Goal: Information Seeking & Learning: Find specific fact

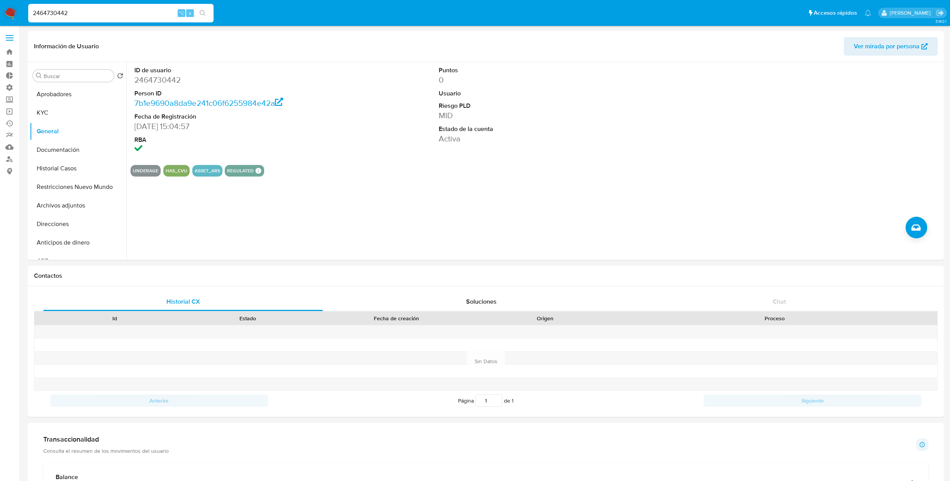
select select "10"
click at [84, 13] on input "2464730442" at bounding box center [120, 13] width 185 height 10
type input "554699508"
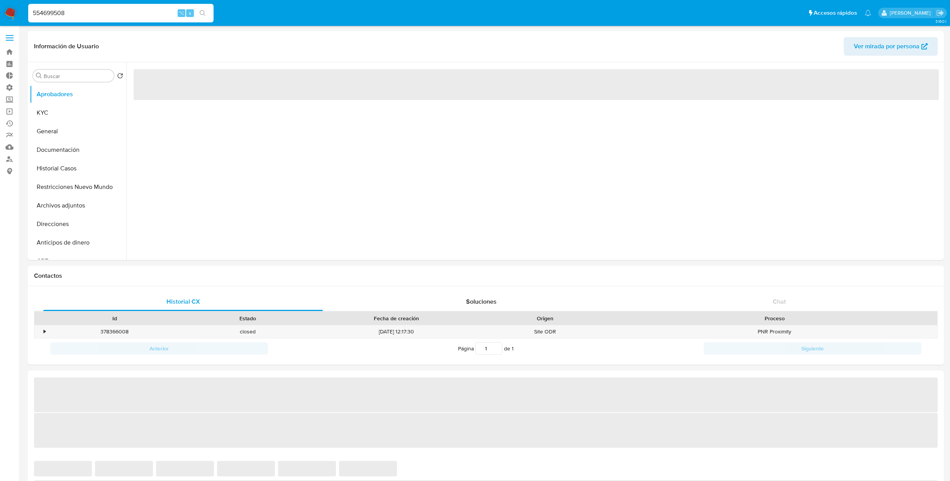
select select "10"
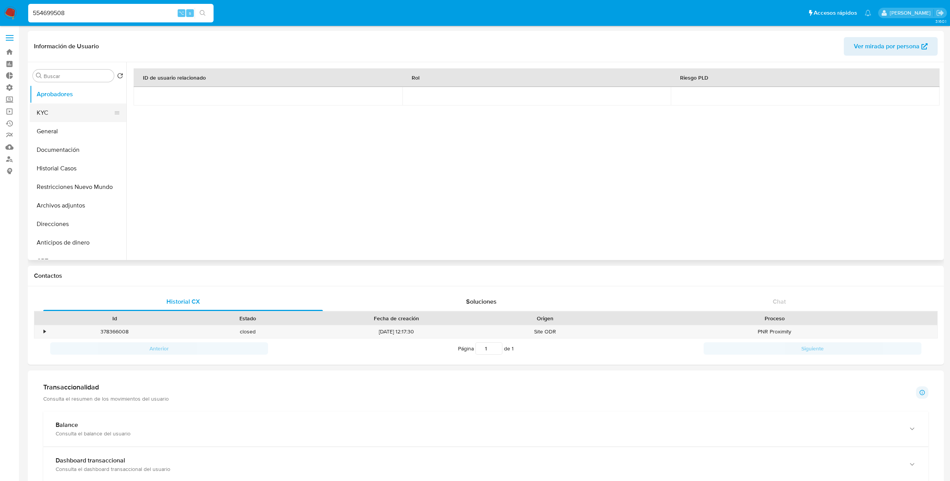
click at [71, 112] on button "KYC" at bounding box center [75, 112] width 90 height 19
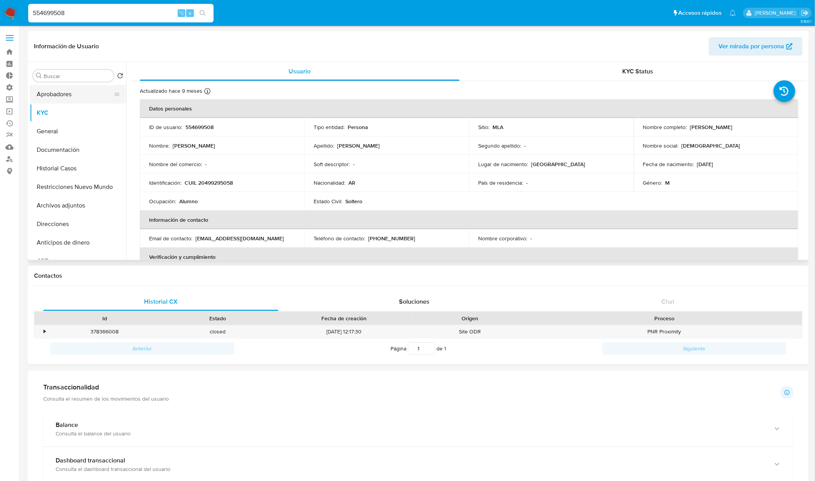
click at [65, 92] on button "Aprobadores" at bounding box center [75, 94] width 90 height 19
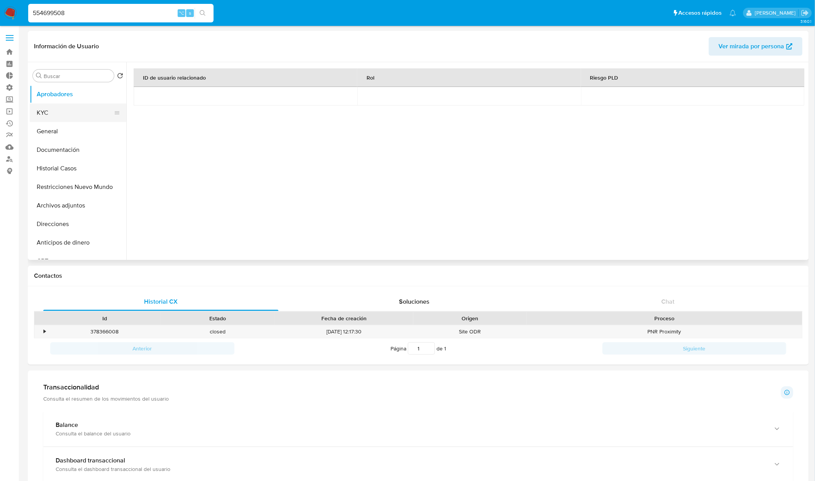
click at [72, 109] on button "KYC" at bounding box center [75, 112] width 90 height 19
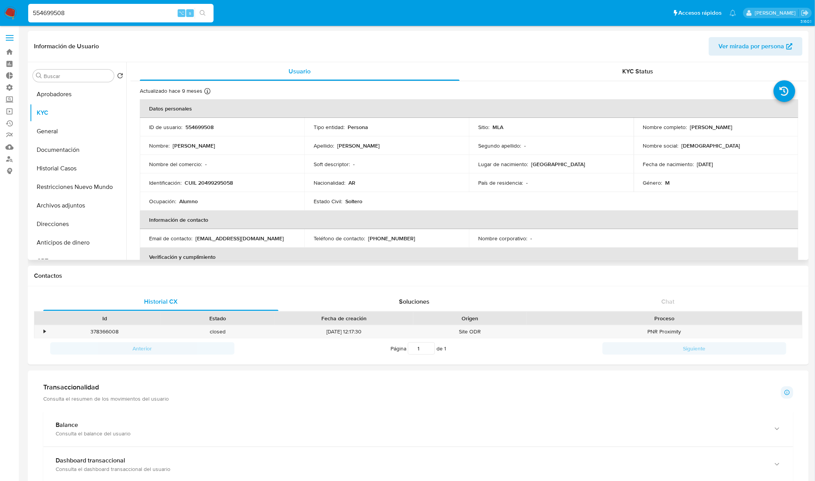
drag, startPoint x: 686, startPoint y: 125, endPoint x: 791, endPoint y: 128, distance: 105.4
click at [791, 128] on td "Nombre completo : Bautista Valentin Ortiz" at bounding box center [716, 127] width 164 height 19
copy div "Bautista Valentin Ortiz"
drag, startPoint x: 186, startPoint y: 181, endPoint x: 243, endPoint y: 181, distance: 57.1
click at [243, 181] on div "Identificación : CUIL 20499295058" at bounding box center [222, 182] width 146 height 7
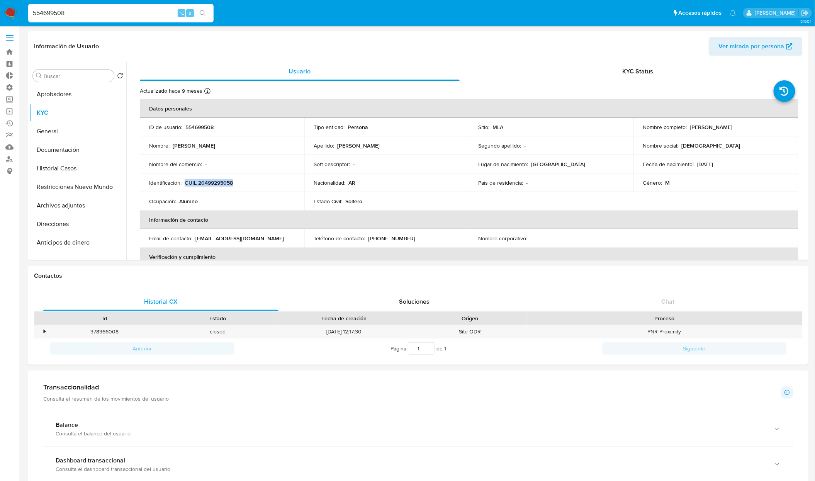
copy p "CUIL 20499295058"
drag, startPoint x: 725, startPoint y: 164, endPoint x: 696, endPoint y: 166, distance: 29.0
click at [693, 166] on div "Fecha de nacimiento : 19/11/2009" at bounding box center [716, 164] width 146 height 7
copy p "19/11/2009"
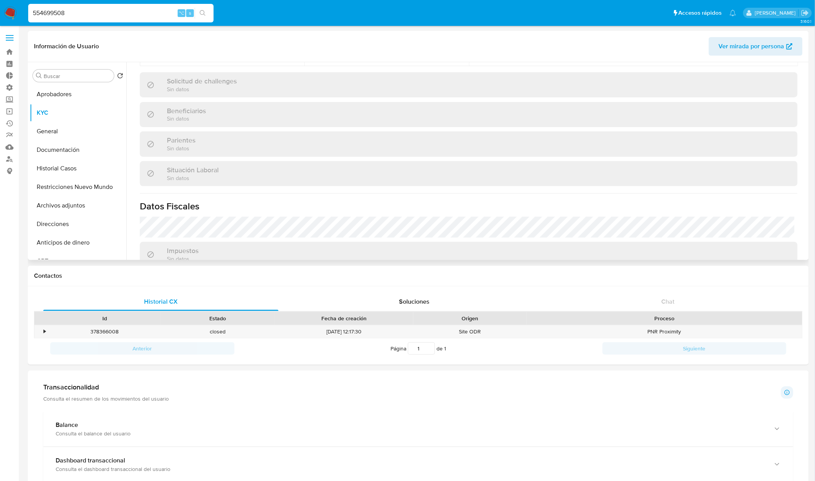
scroll to position [400, 0]
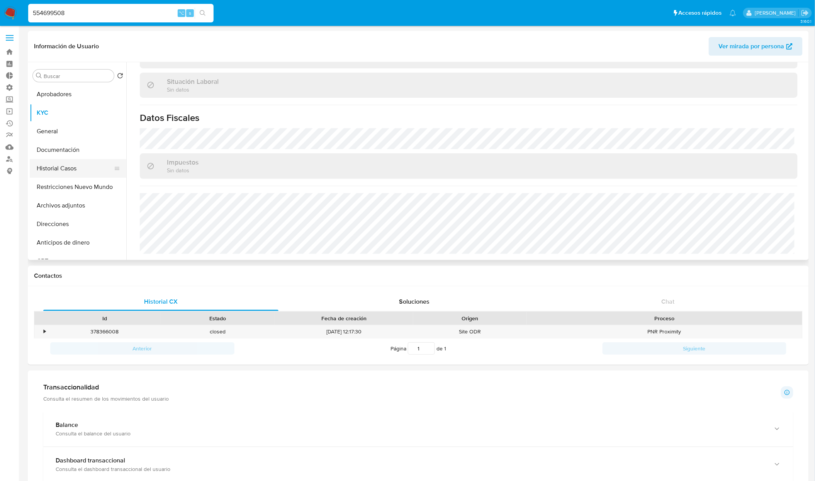
click at [44, 169] on button "Historial Casos" at bounding box center [75, 168] width 90 height 19
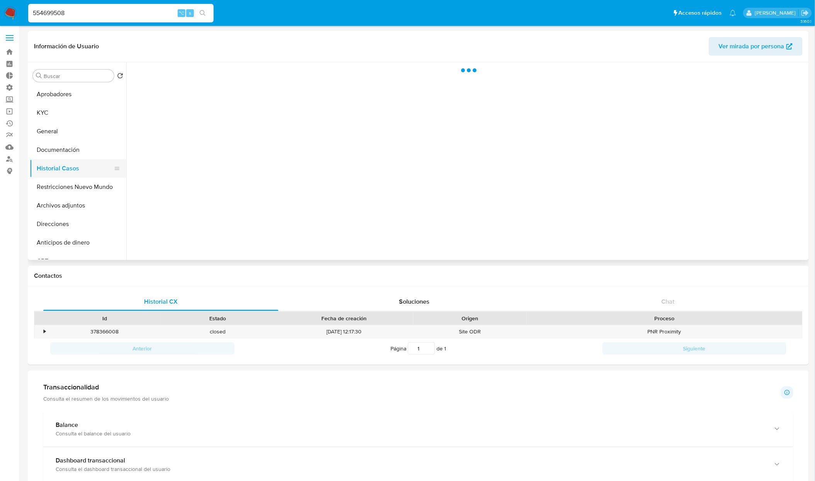
scroll to position [0, 0]
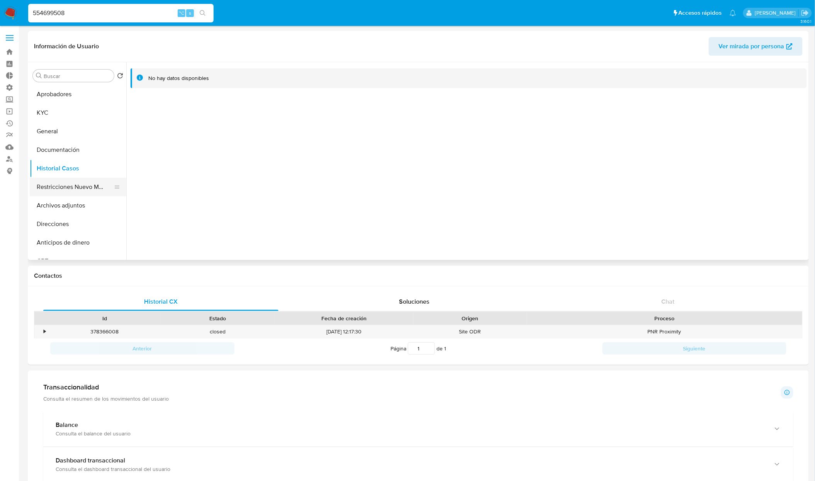
click at [88, 194] on button "Restricciones Nuevo Mundo" at bounding box center [75, 187] width 90 height 19
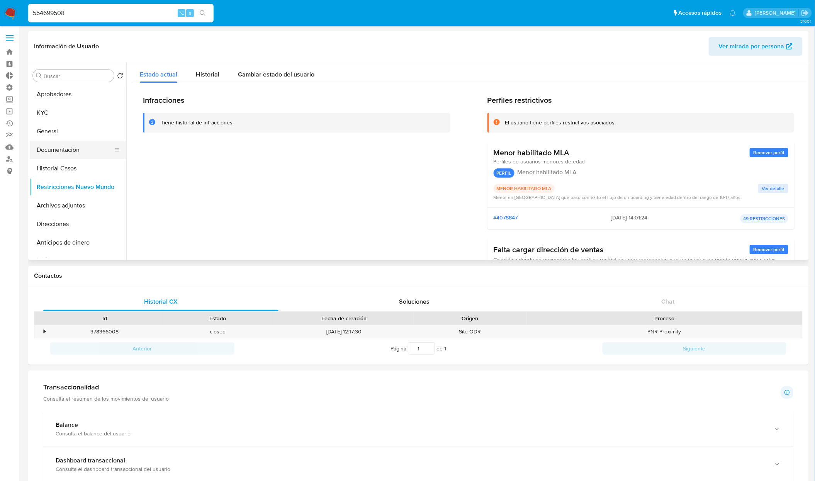
click at [71, 153] on button "Documentación" at bounding box center [75, 150] width 90 height 19
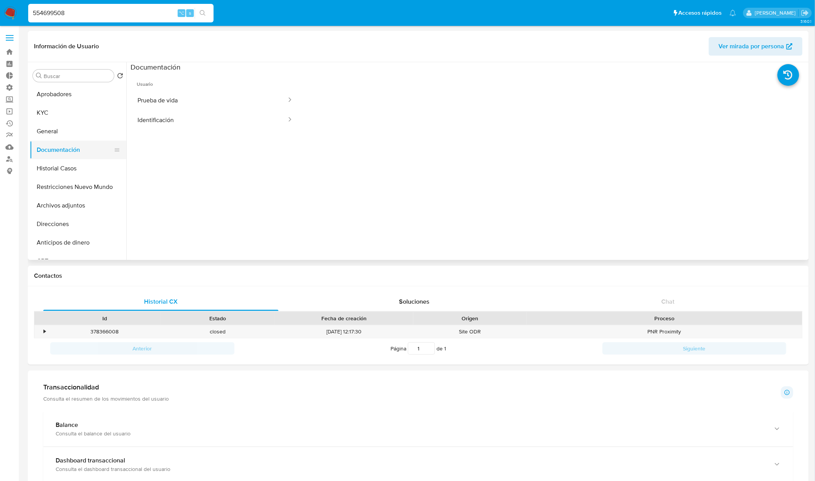
click at [70, 141] on button "Documentación" at bounding box center [75, 150] width 90 height 19
click at [64, 135] on button "General" at bounding box center [75, 131] width 90 height 19
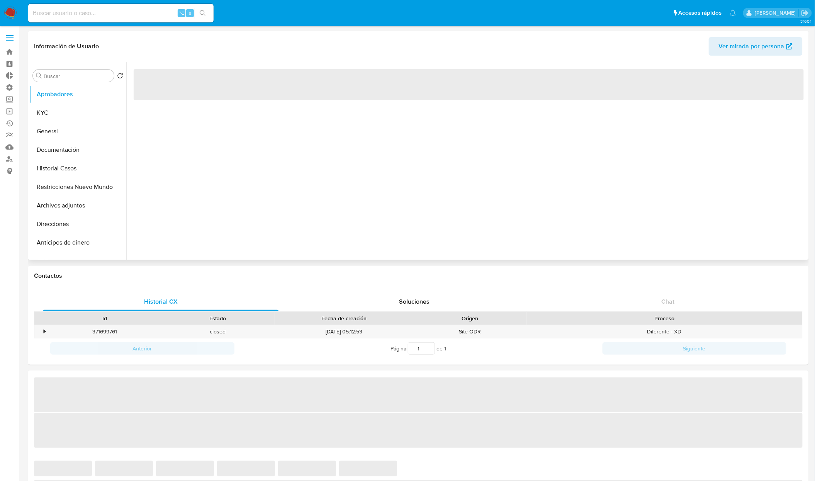
select select "10"
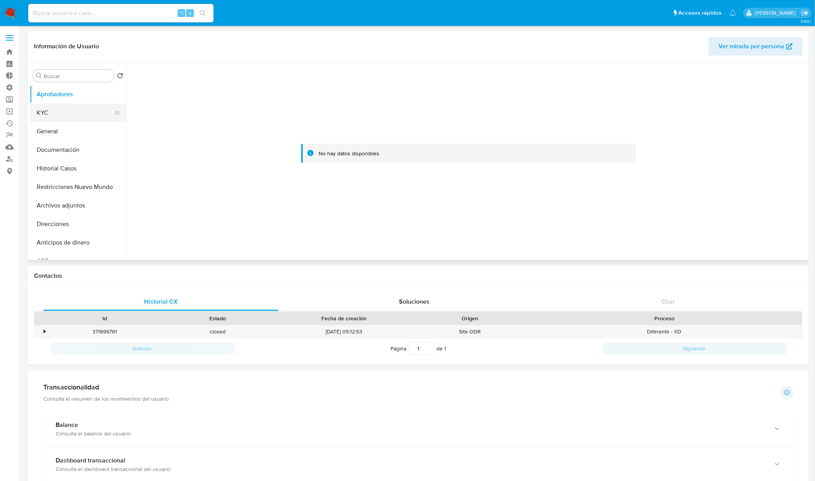
click at [75, 108] on button "KYC" at bounding box center [75, 112] width 90 height 19
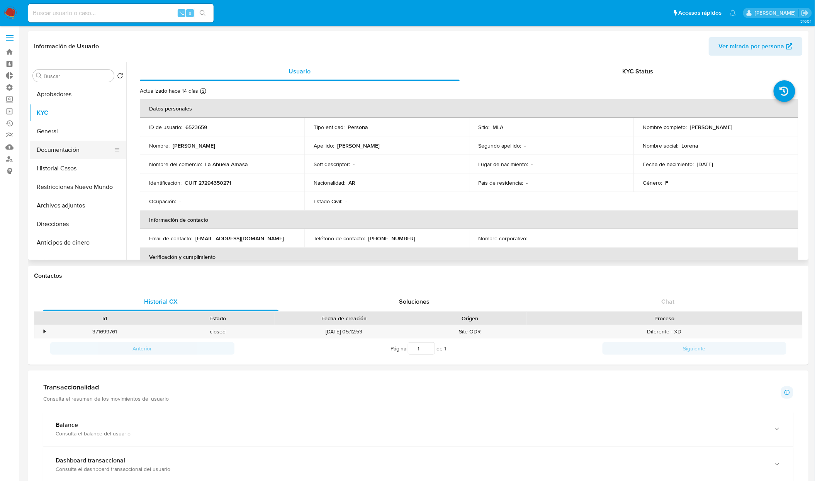
click at [66, 152] on button "Documentación" at bounding box center [75, 150] width 90 height 19
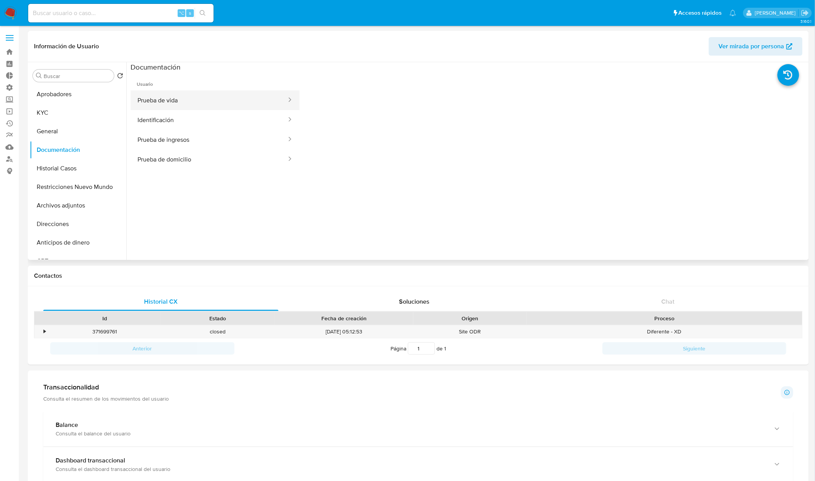
click at [168, 102] on button "Prueba de vida" at bounding box center [208, 100] width 157 height 20
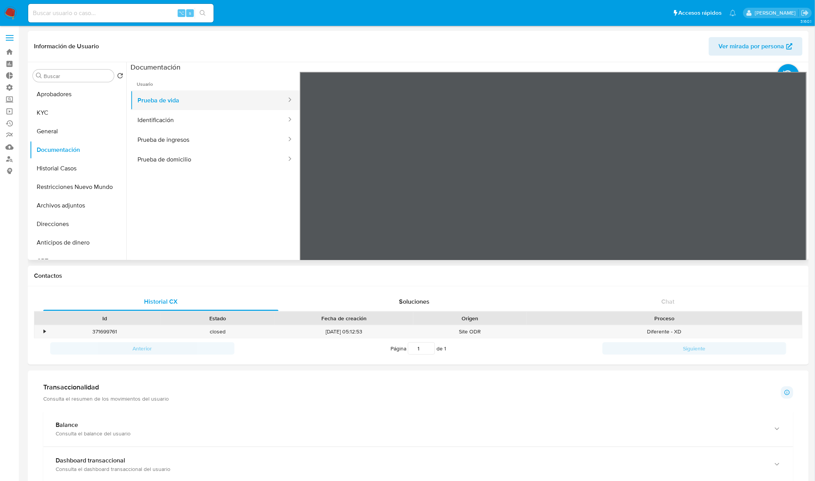
click at [153, 109] on button "Prueba de vida" at bounding box center [208, 100] width 157 height 20
click at [178, 129] on button "Identificación" at bounding box center [208, 120] width 157 height 20
click at [183, 146] on button "Prueba de ingresos" at bounding box center [208, 140] width 157 height 20
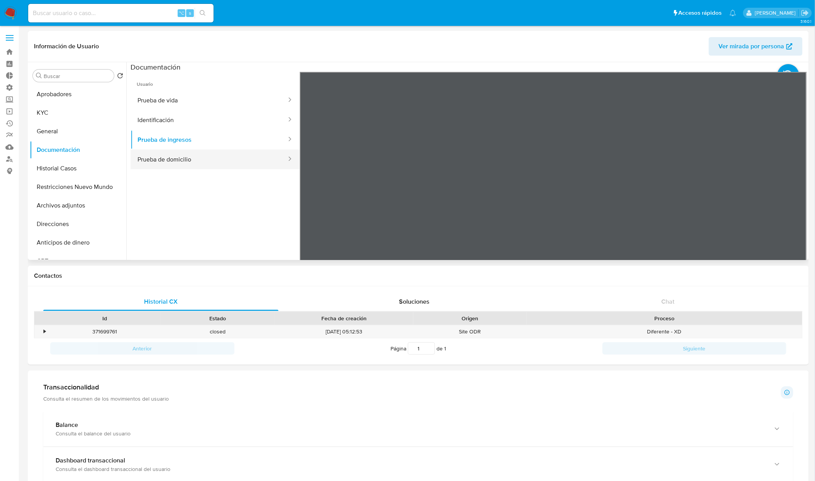
click at [167, 163] on button "Prueba de domicilio" at bounding box center [208, 159] width 157 height 20
drag, startPoint x: 67, startPoint y: 114, endPoint x: 71, endPoint y: 114, distance: 4.2
click at [68, 114] on button "KYC" at bounding box center [75, 112] width 90 height 19
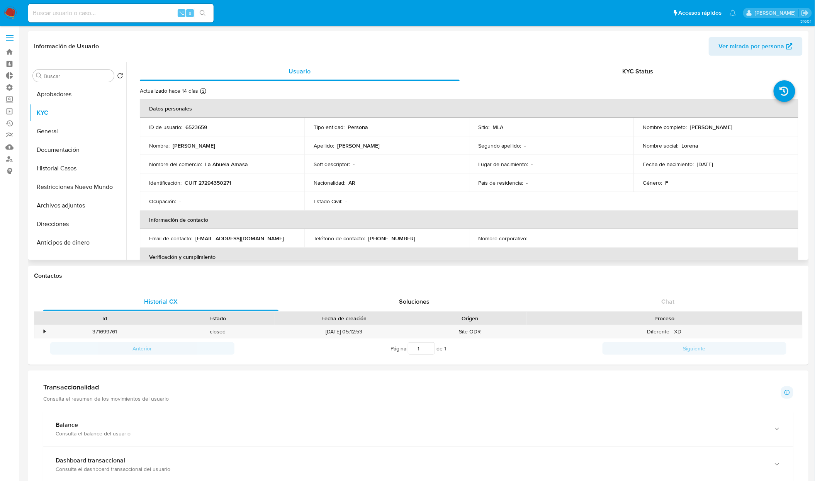
drag, startPoint x: 686, startPoint y: 127, endPoint x: 781, endPoint y: 126, distance: 95.0
click at [781, 126] on div "Nombre completo : [PERSON_NAME]" at bounding box center [716, 127] width 146 height 7
click at [200, 188] on td "Identificación : CUIT 27294350271" at bounding box center [222, 182] width 164 height 19
click at [204, 184] on p "CUIT 27294350271" at bounding box center [208, 182] width 46 height 7
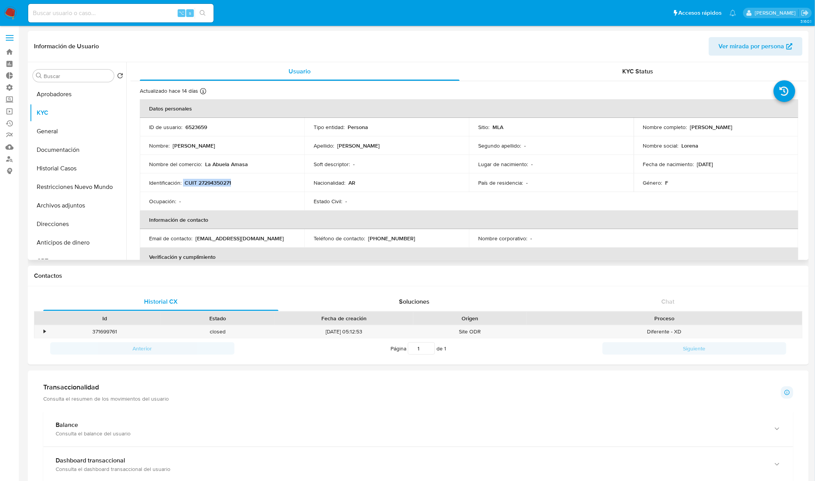
drag, startPoint x: 186, startPoint y: 183, endPoint x: 260, endPoint y: 182, distance: 74.1
click at [260, 182] on div "Identificación : CUIT 27294350271" at bounding box center [222, 182] width 146 height 7
copy div "CUIT 27294350271"
click at [59, 192] on button "Restricciones Nuevo Mundo" at bounding box center [75, 187] width 90 height 19
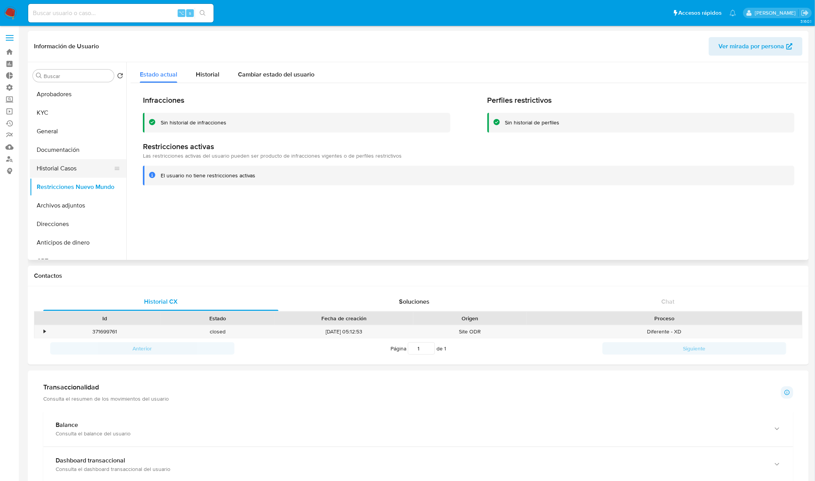
click at [63, 168] on button "Historial Casos" at bounding box center [75, 168] width 90 height 19
